Goal: Complete application form

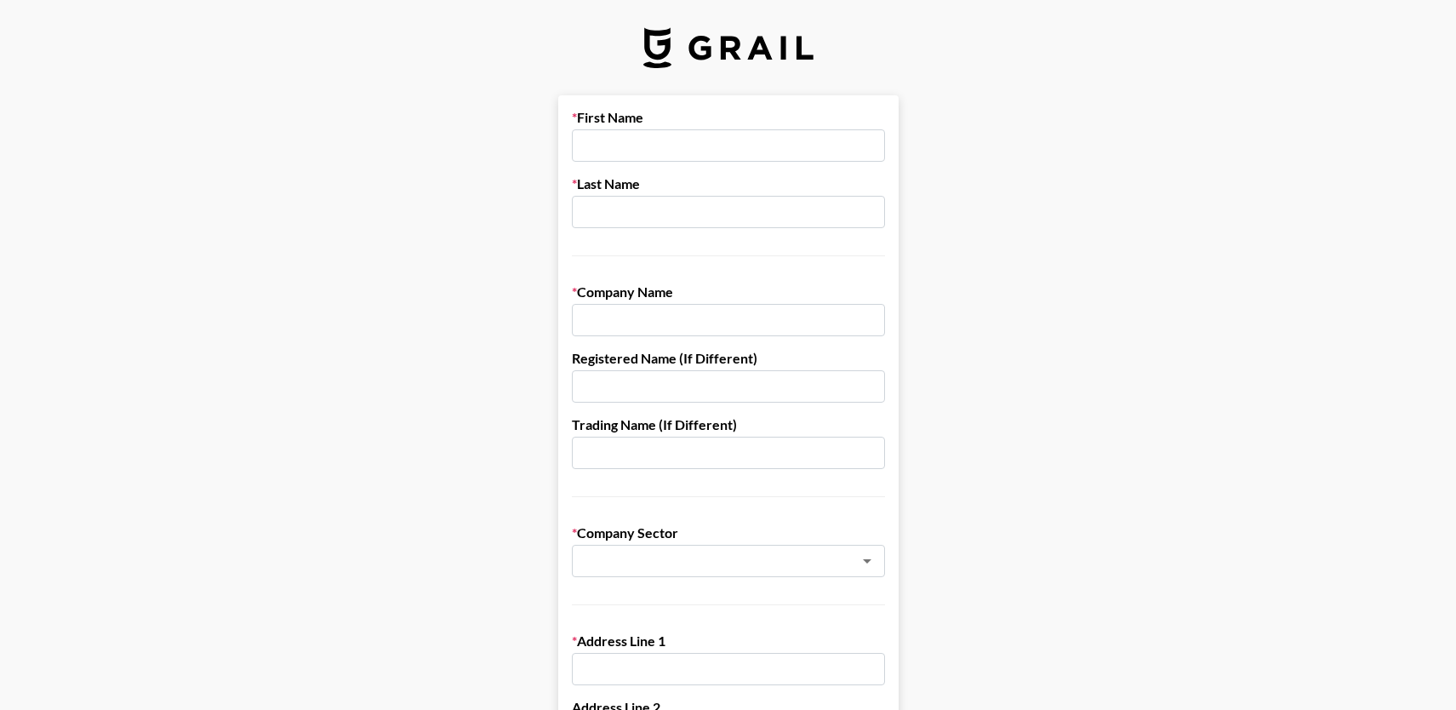
click at [664, 140] on input "text" at bounding box center [728, 145] width 313 height 32
type input "[PERSON_NAME]"
type input "Tidal Wave Auto Spa"
click at [666, 321] on input "Tidal Wave Auto Spa" at bounding box center [728, 320] width 313 height 32
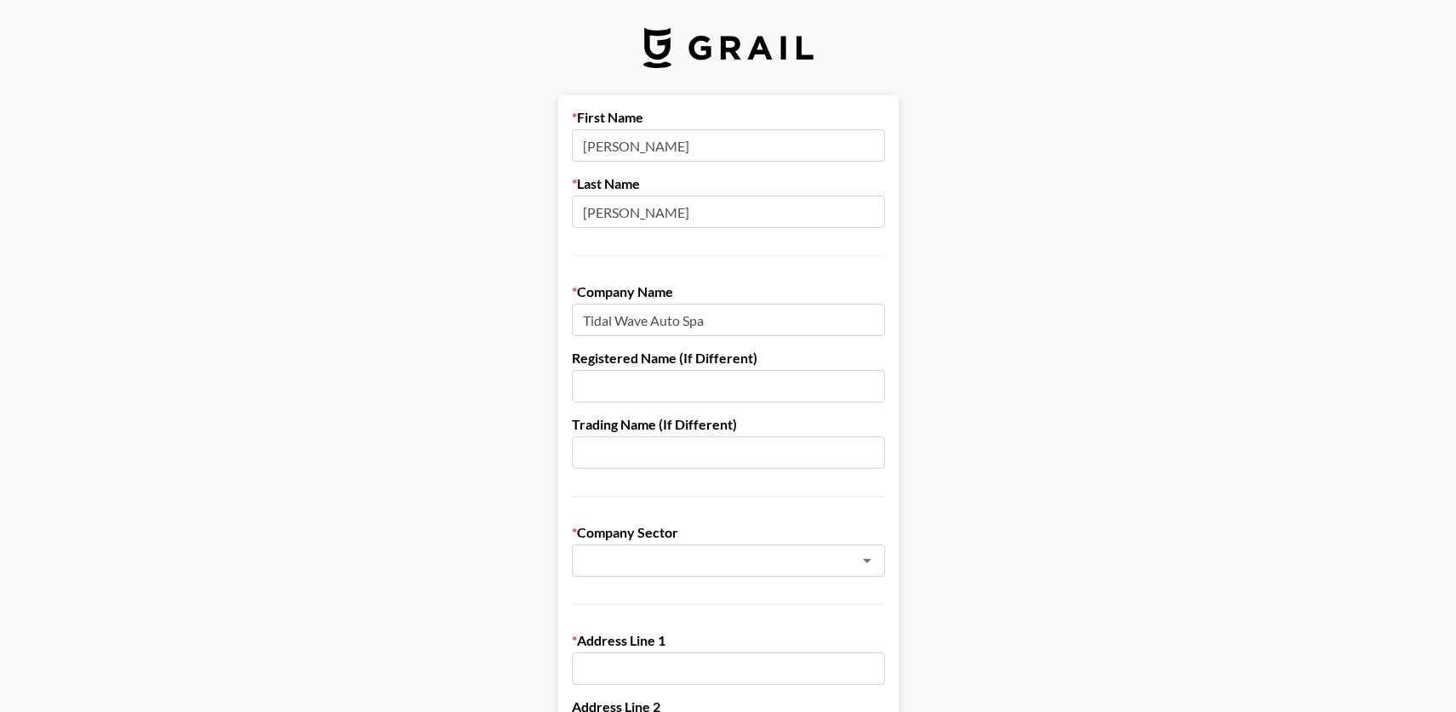
click at [640, 384] on input "text" at bounding box center [728, 386] width 313 height 32
type input "Tidal Wave Management LLC"
click at [869, 560] on icon "Open" at bounding box center [867, 561] width 9 height 4
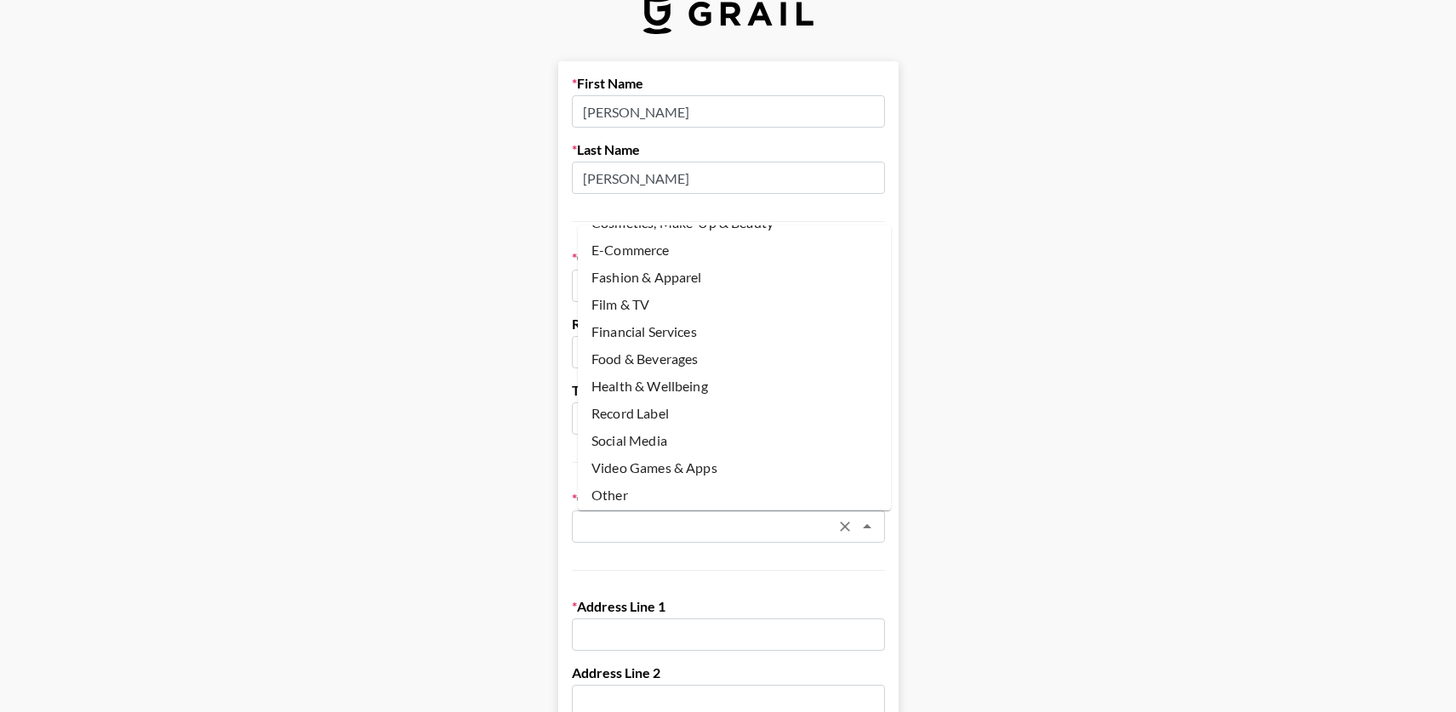
scroll to position [37, 0]
click at [606, 493] on li "Other" at bounding box center [734, 491] width 313 height 27
type input "Other"
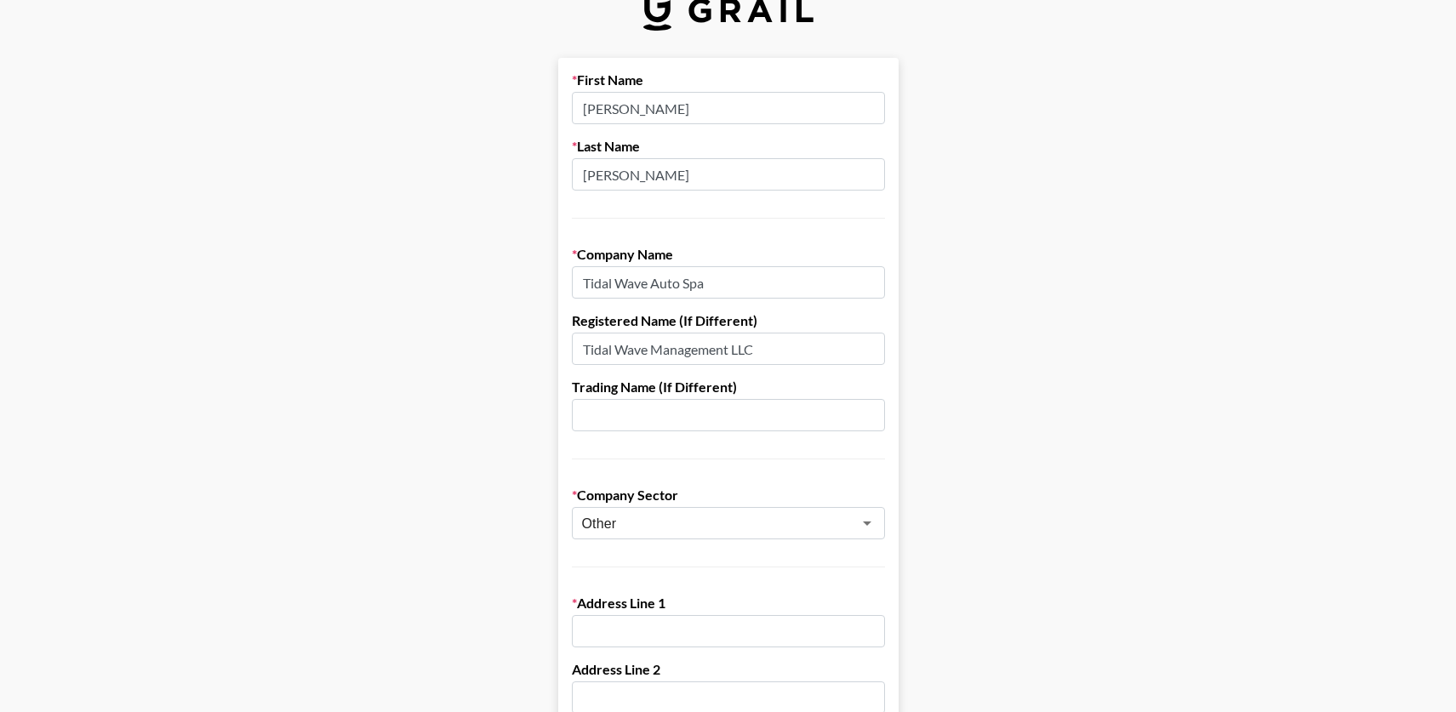
click at [657, 636] on input "text" at bounding box center [728, 631] width 313 height 32
type input "PO Box 311"
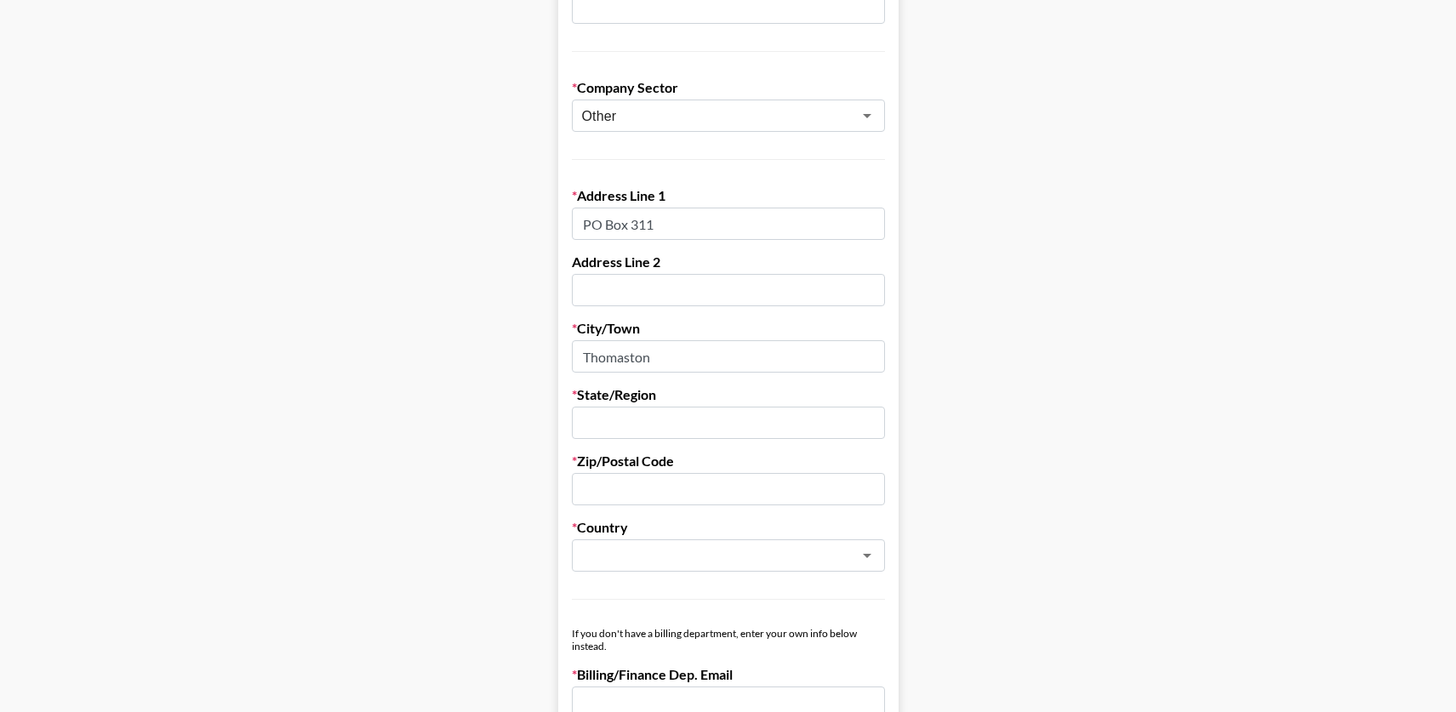
type input "Thomaston"
type input "GA"
type input "30286"
click at [972, 509] on main "First Name [PERSON_NAME] Last Name [PERSON_NAME] Company Name Tidal Wave Auto S…" at bounding box center [728, 384] width 1428 height 1469
click at [873, 552] on icon "Open" at bounding box center [867, 555] width 20 height 20
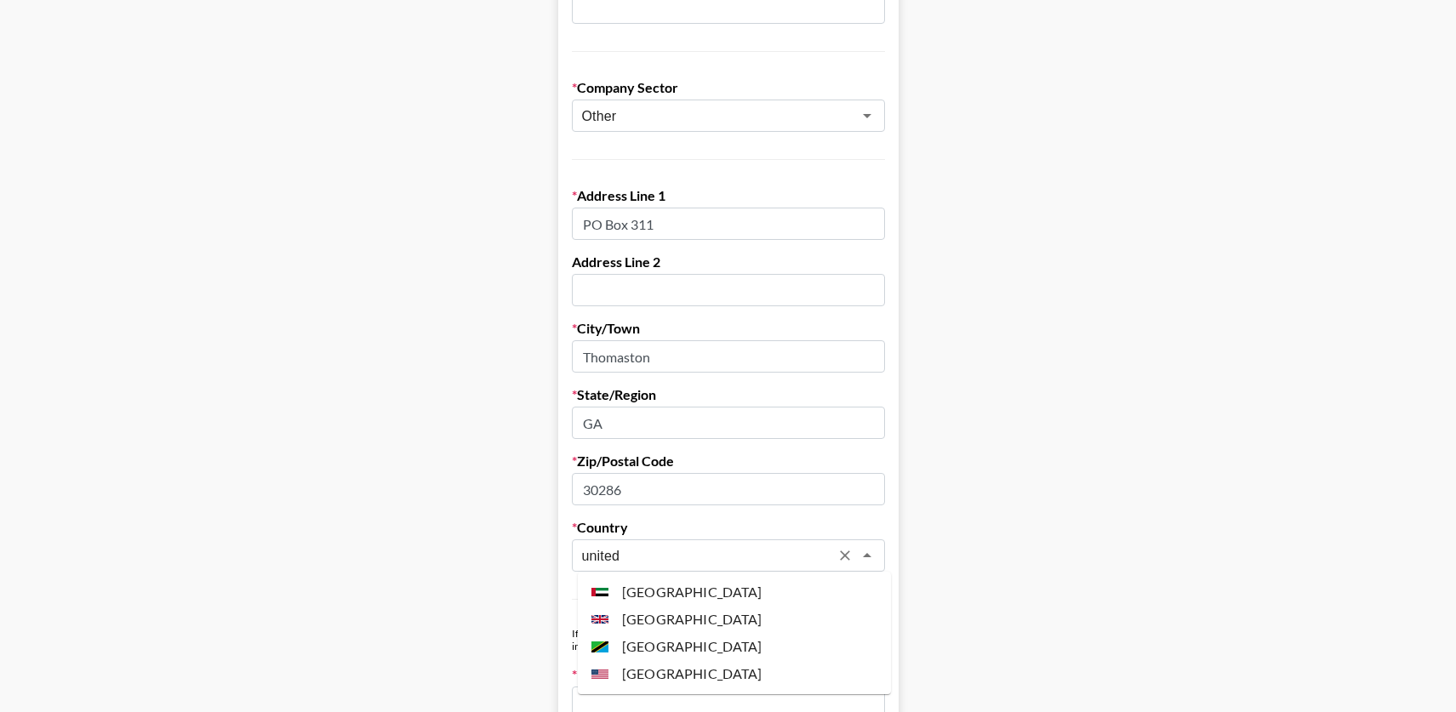
click at [721, 664] on li "[GEOGRAPHIC_DATA]" at bounding box center [734, 673] width 313 height 27
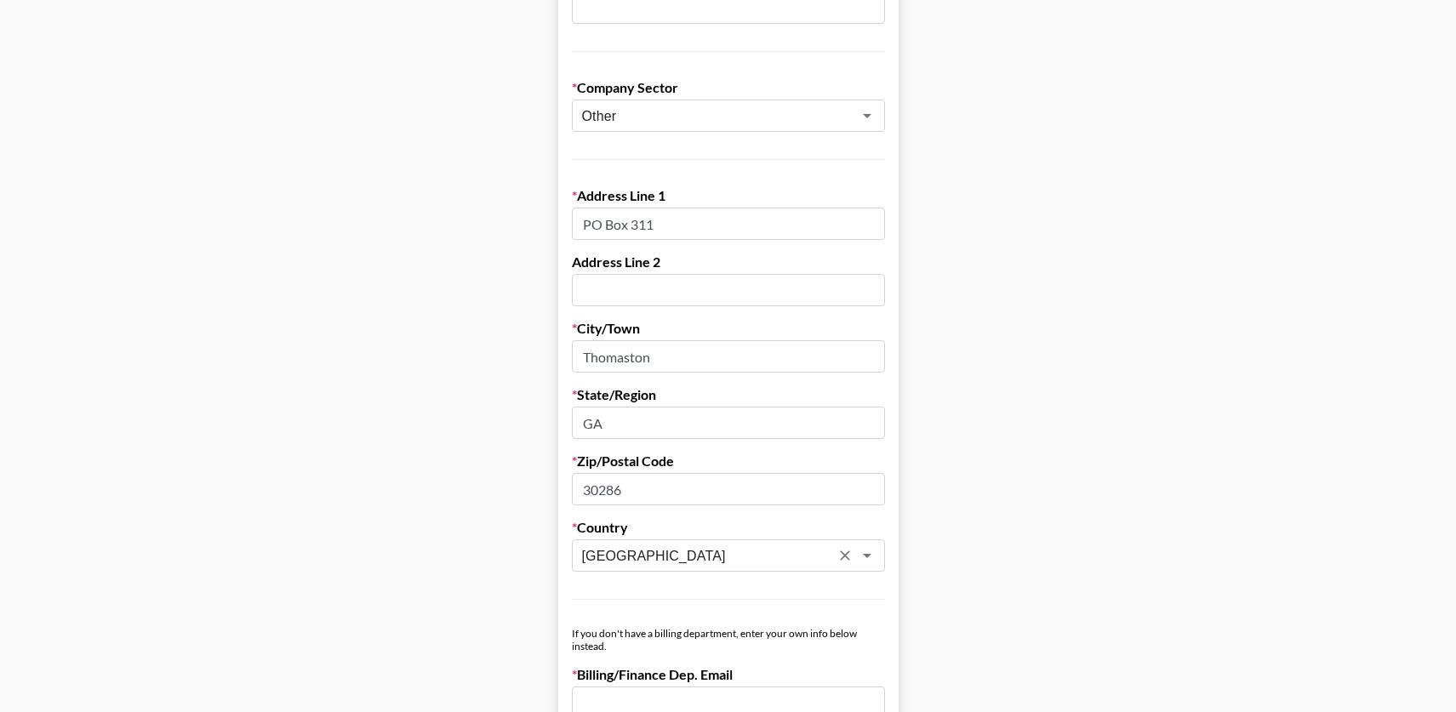
type input "[GEOGRAPHIC_DATA]"
click at [1001, 568] on main "First Name [PERSON_NAME] Last Name [PERSON_NAME] Company Name Tidal Wave Auto S…" at bounding box center [728, 384] width 1428 height 1469
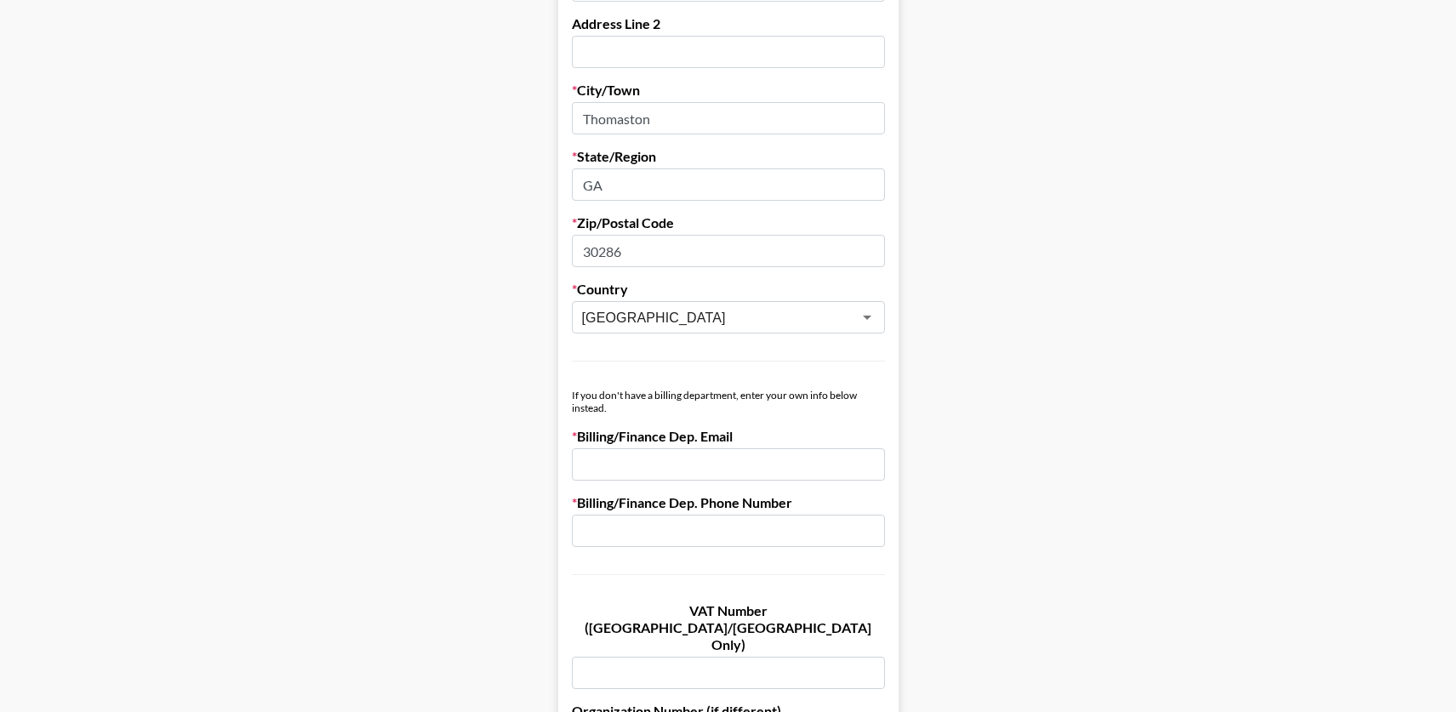
scroll to position [745, 0]
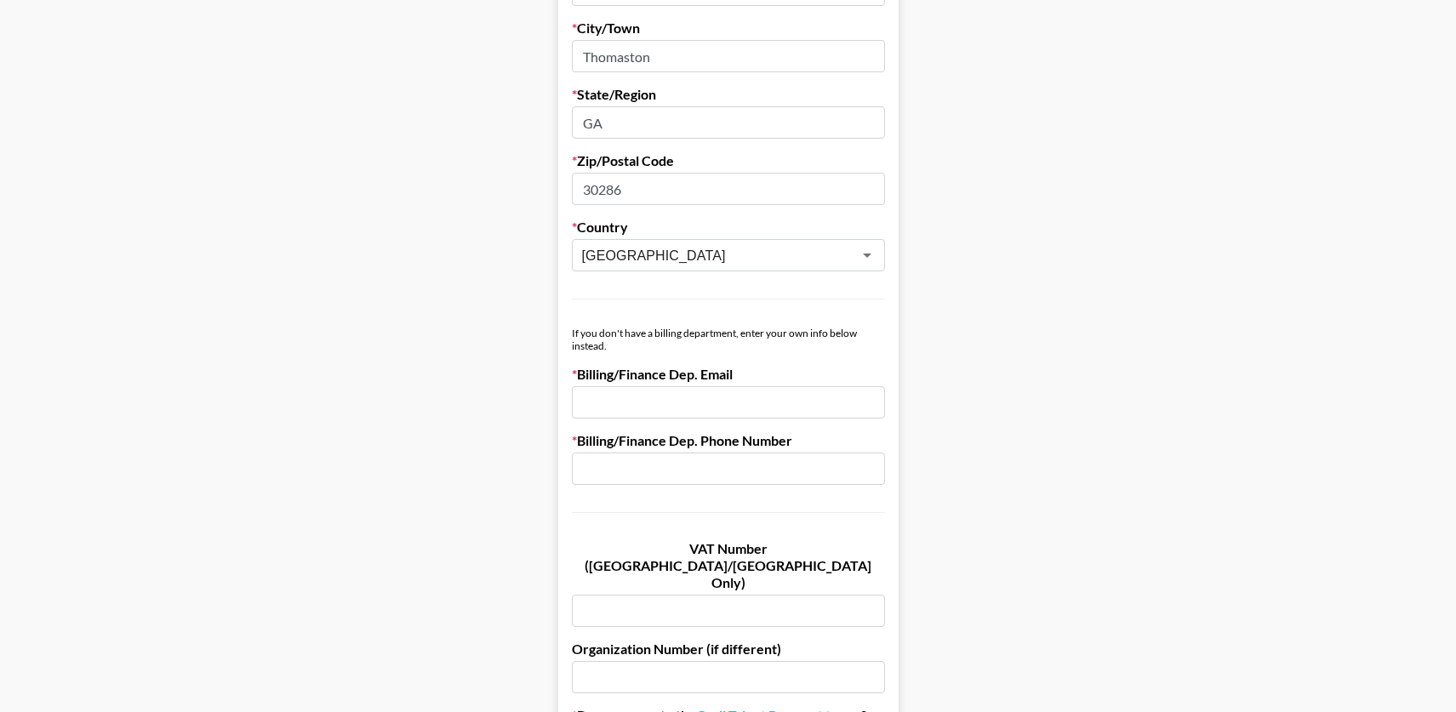
click at [648, 403] on input "email" at bounding box center [728, 402] width 313 height 32
type input "[EMAIL_ADDRESS][DOMAIN_NAME]"
type input "7066470414"
click at [1123, 388] on main "First Name [PERSON_NAME] Last Name [PERSON_NAME] Company Name Tidal Wave Auto S…" at bounding box center [728, 84] width 1428 height 1469
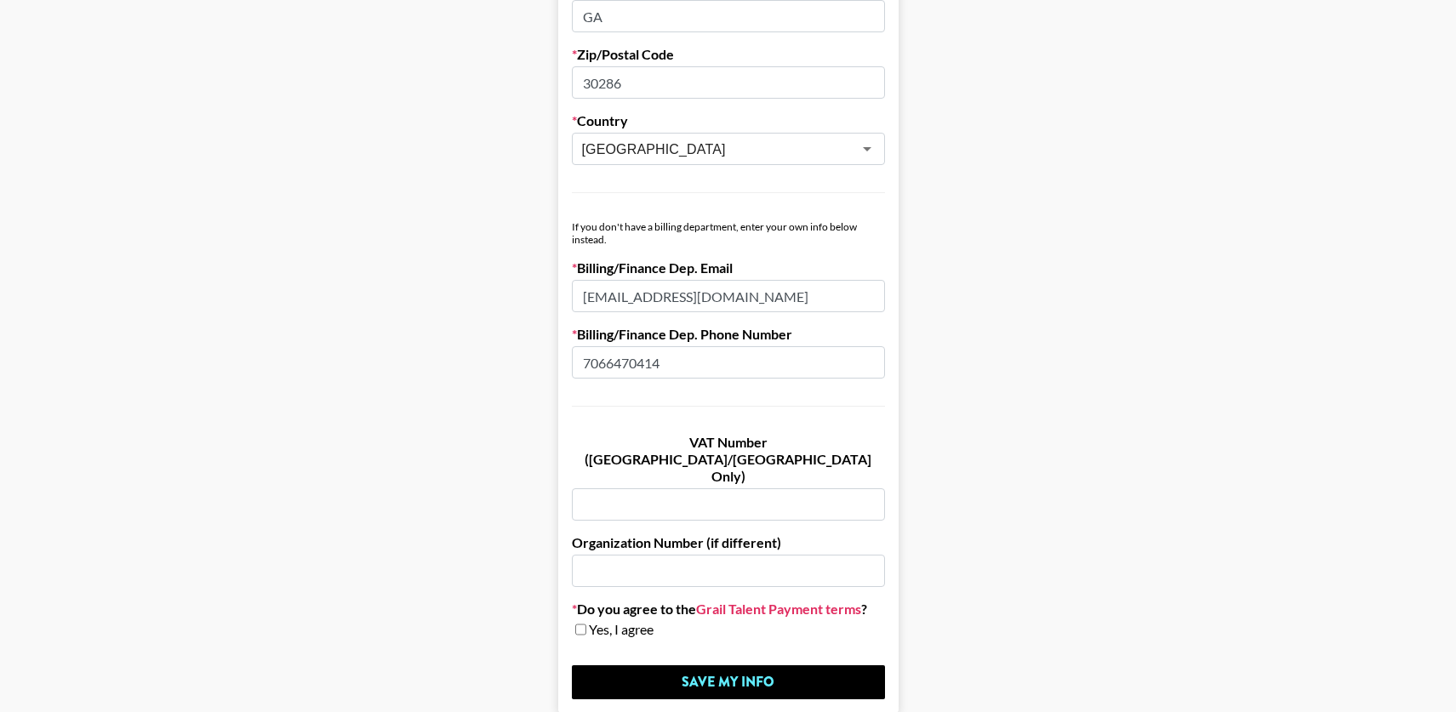
scroll to position [914, 0]
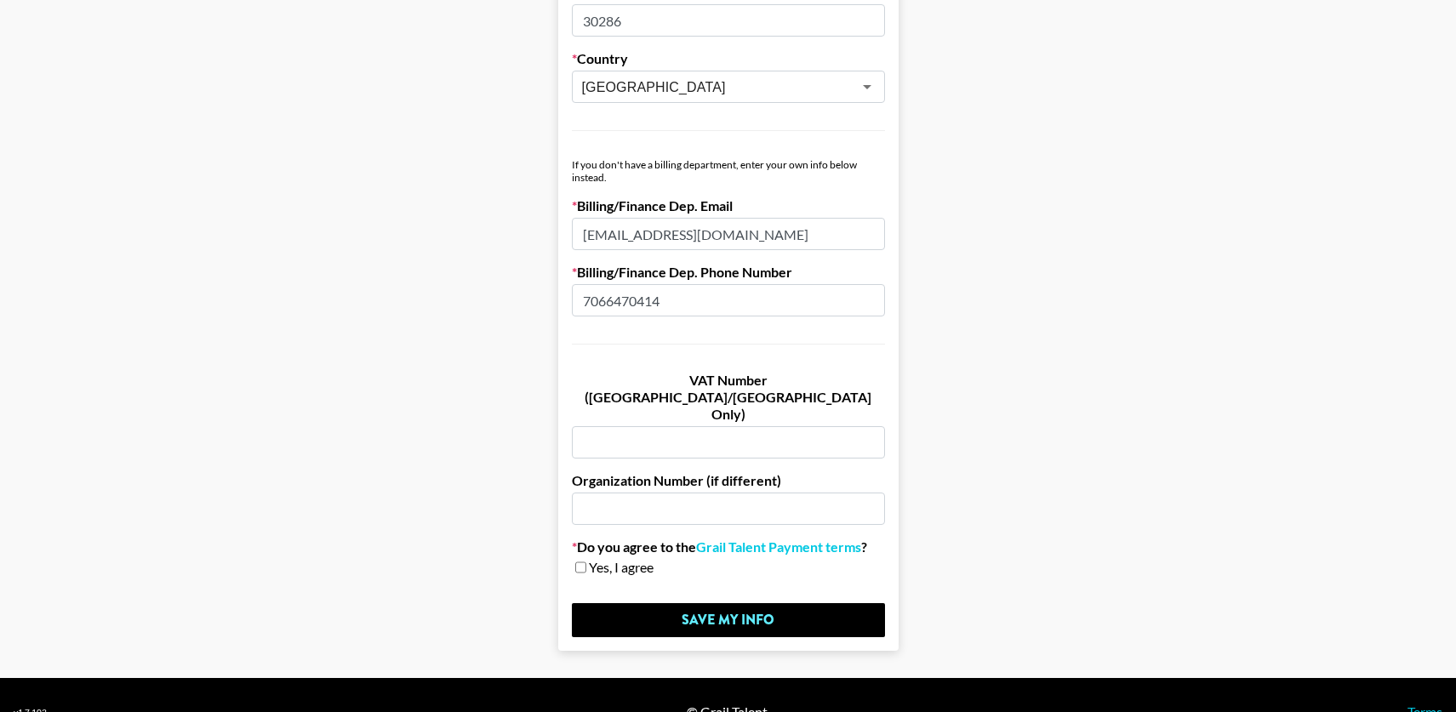
click at [610, 559] on span "Yes, I agree" at bounding box center [621, 567] width 65 height 17
click at [579, 559] on div "Yes, I agree" at bounding box center [728, 567] width 313 height 17
click at [584, 562] on input "checkbox" at bounding box center [580, 568] width 11 height 12
checkbox input "true"
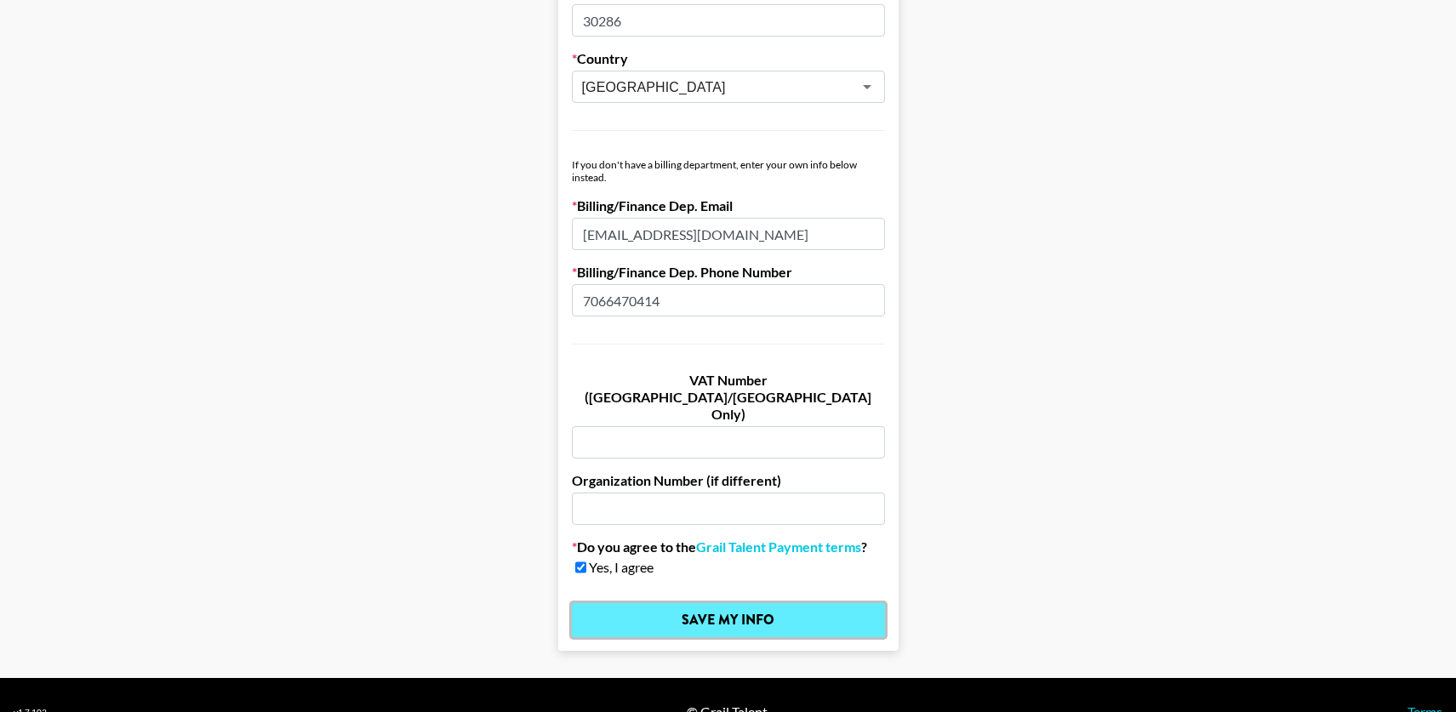
click at [643, 603] on input "Save My Info" at bounding box center [728, 620] width 313 height 34
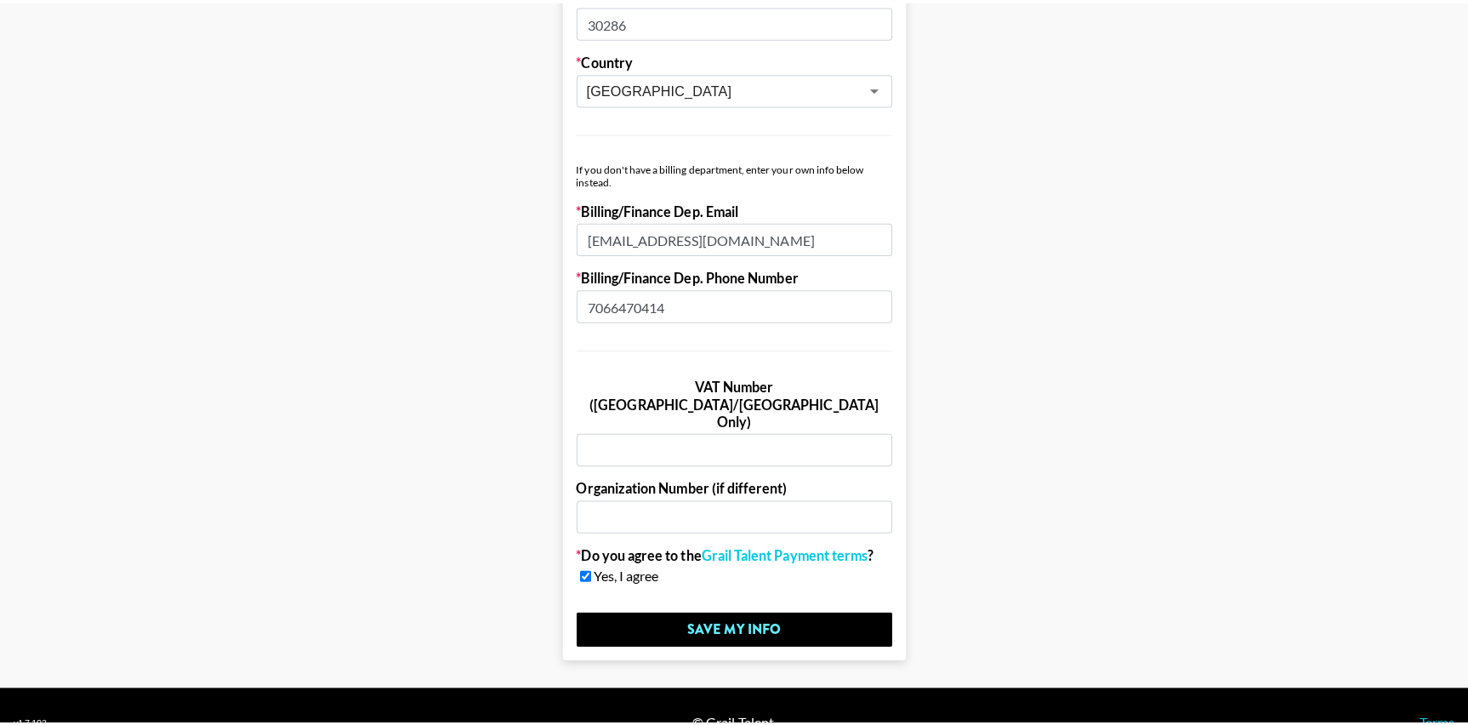
scroll to position [0, 0]
